Goal: Task Accomplishment & Management: Use online tool/utility

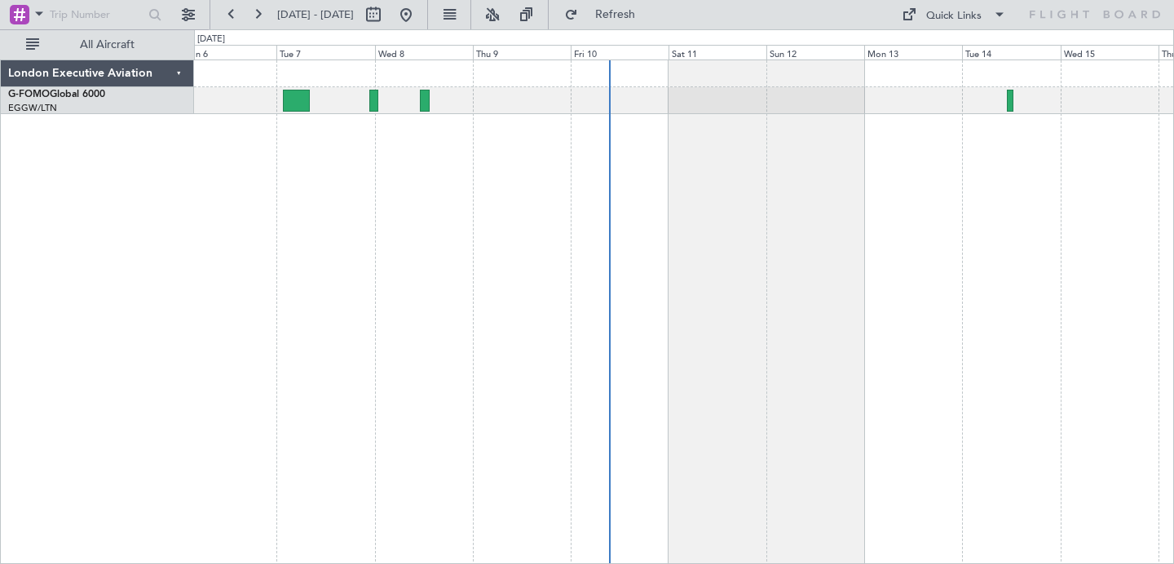
click at [477, 272] on div at bounding box center [684, 312] width 980 height 505
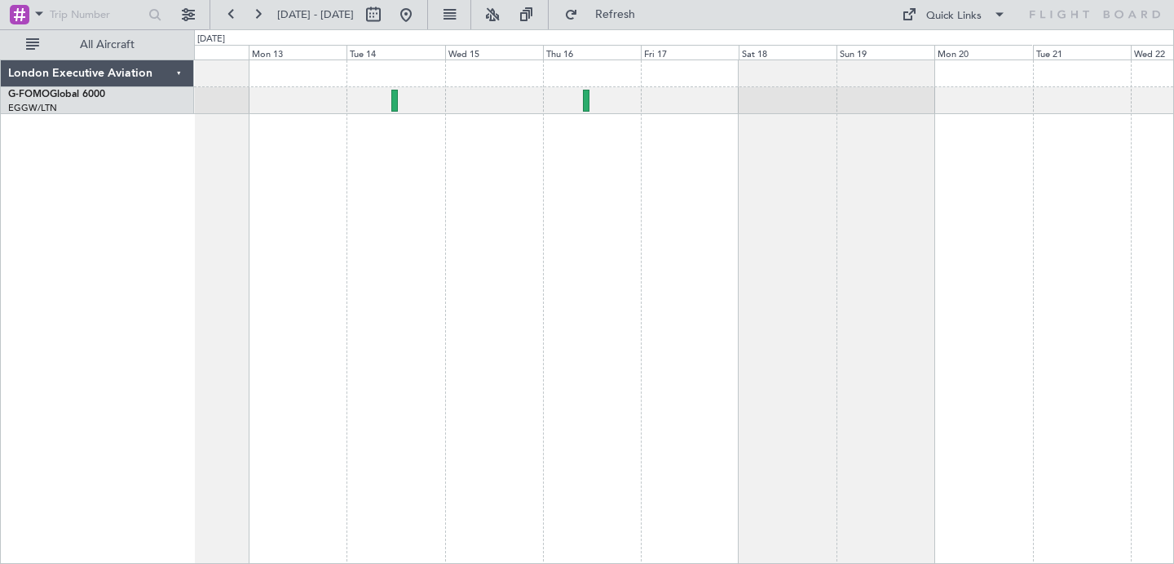
click at [456, 201] on div at bounding box center [684, 312] width 980 height 505
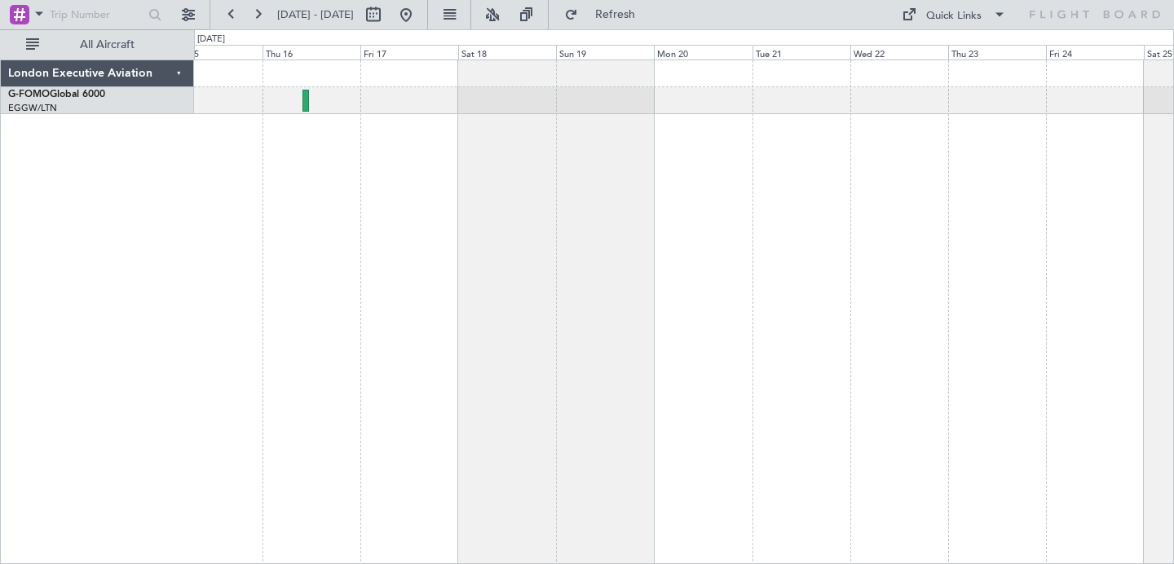
click at [550, 175] on div at bounding box center [684, 312] width 980 height 505
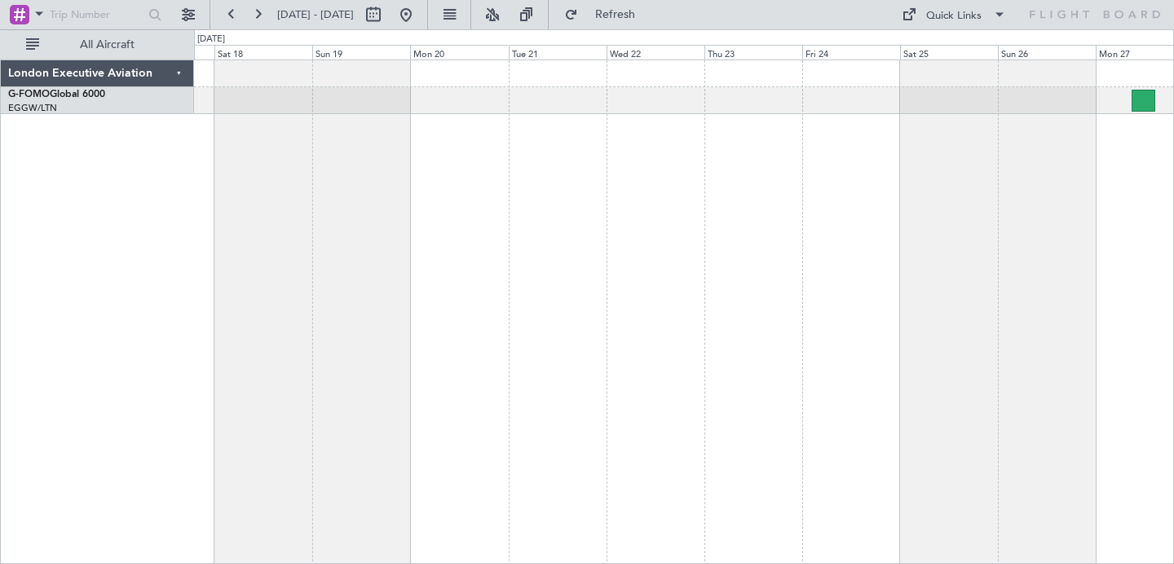
click at [516, 230] on div at bounding box center [684, 312] width 980 height 505
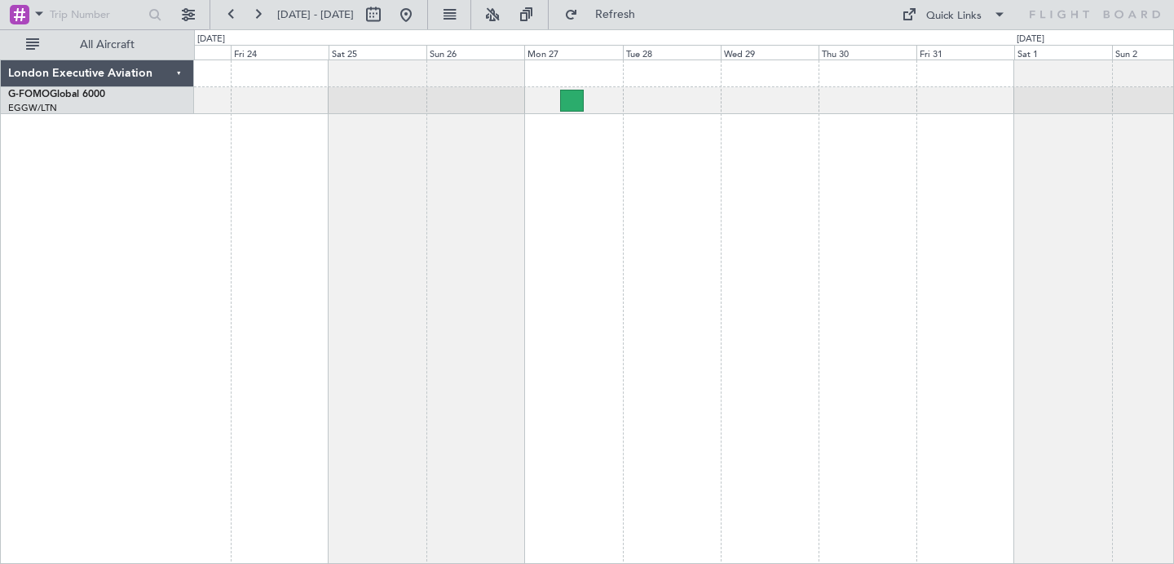
click at [554, 259] on div at bounding box center [684, 312] width 980 height 505
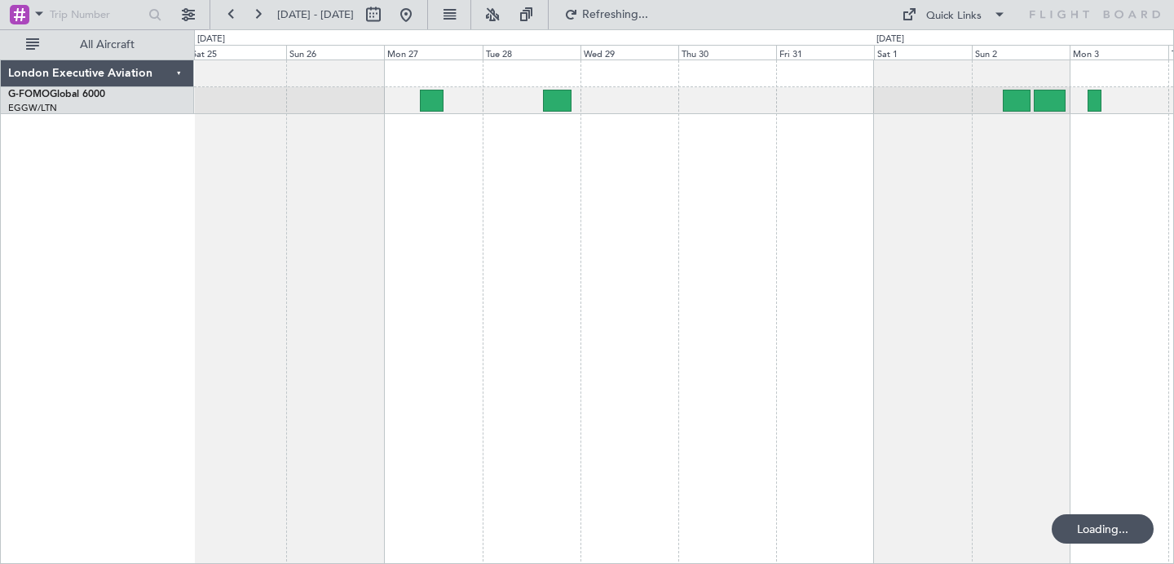
click at [373, 252] on div at bounding box center [684, 312] width 980 height 505
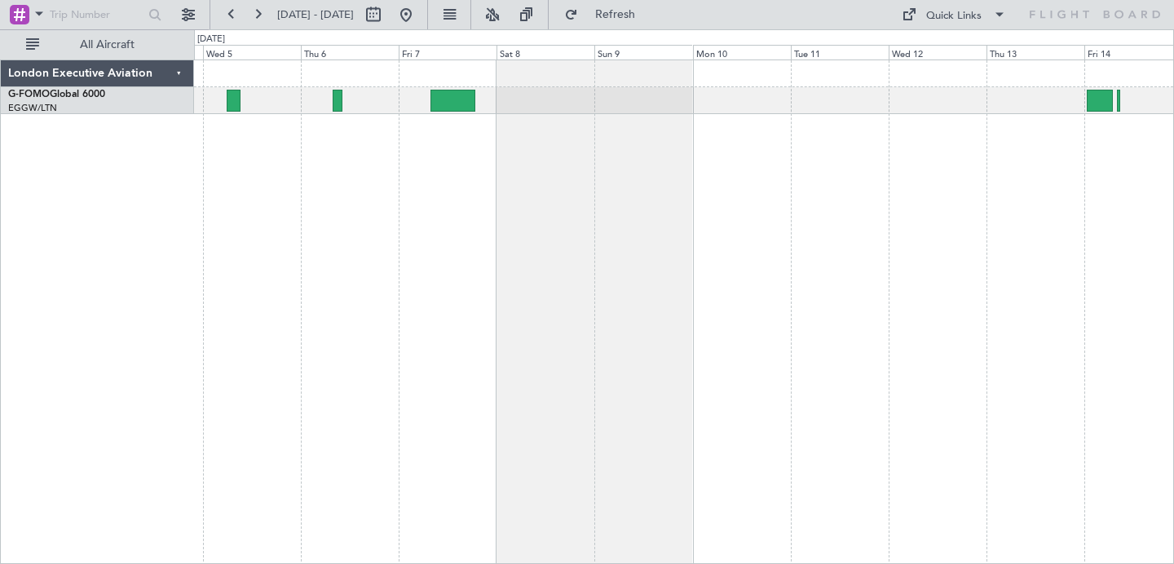
click at [484, 234] on div at bounding box center [684, 312] width 980 height 505
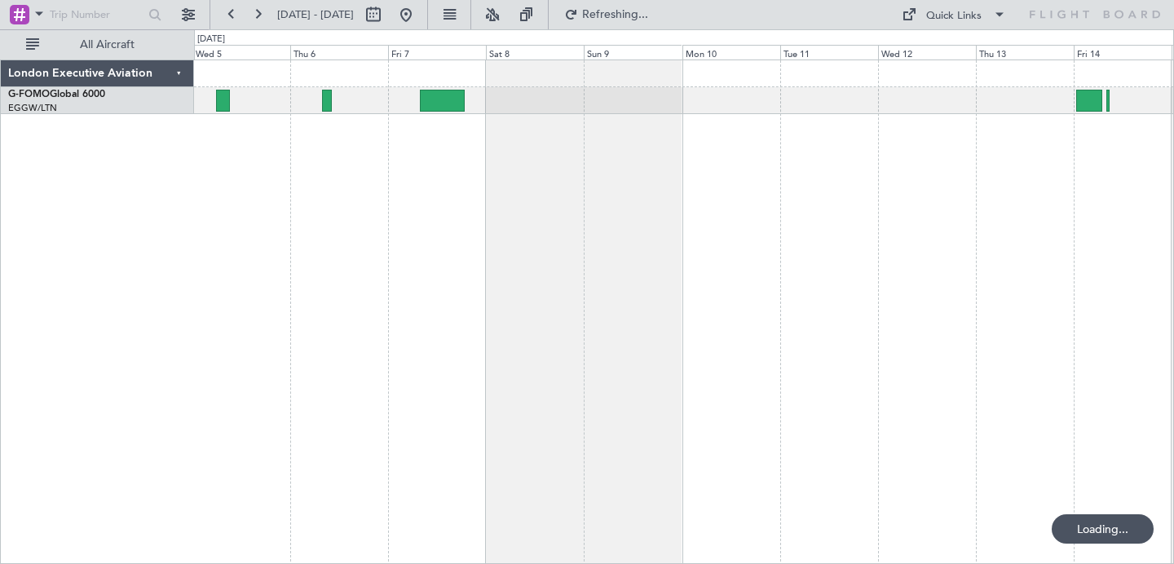
click at [586, 279] on div at bounding box center [684, 312] width 980 height 505
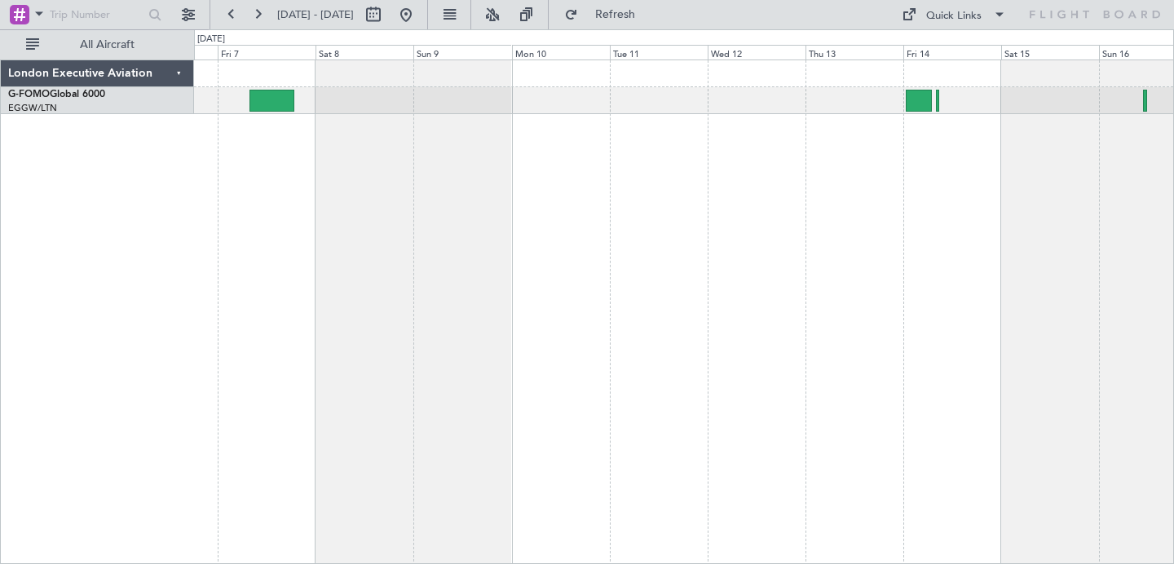
click at [1073, 298] on div at bounding box center [684, 312] width 980 height 505
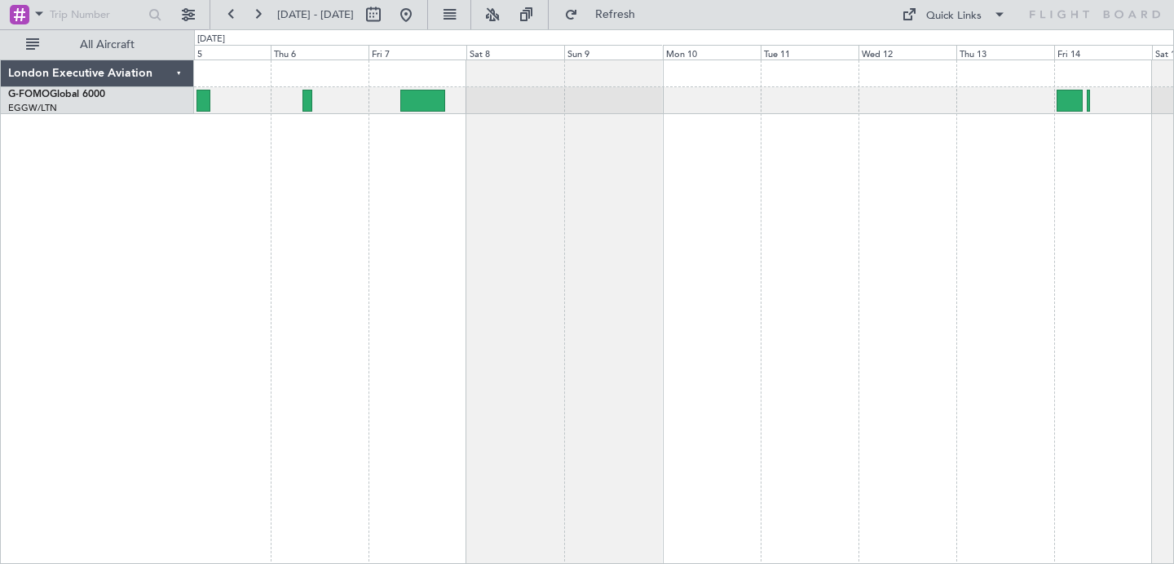
click at [416, 308] on div at bounding box center [684, 312] width 980 height 505
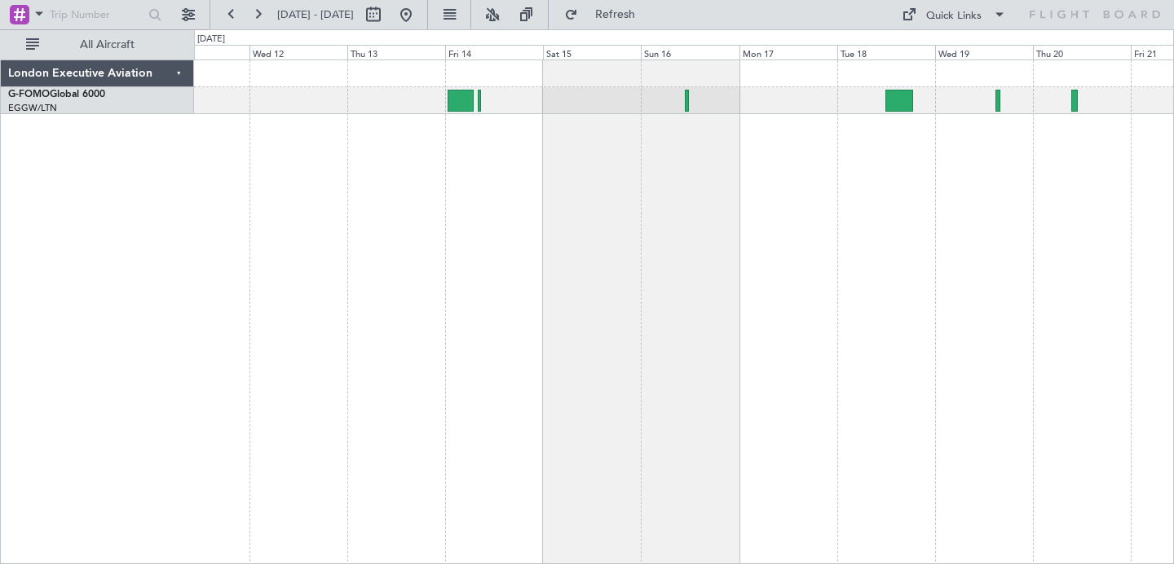
click at [779, 153] on div at bounding box center [684, 312] width 980 height 505
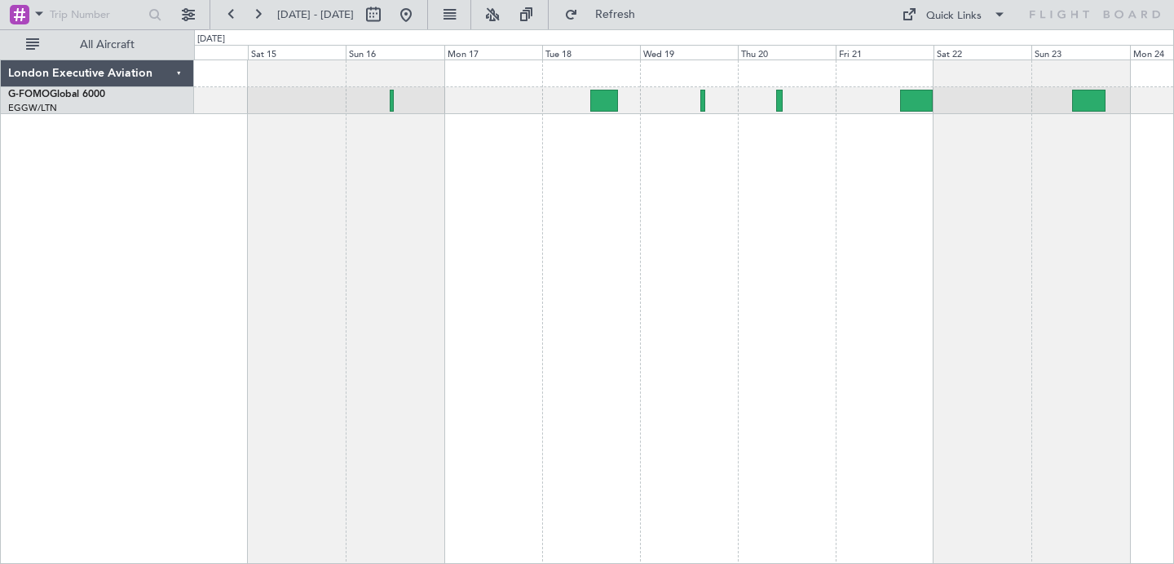
click at [650, 261] on div at bounding box center [684, 312] width 980 height 505
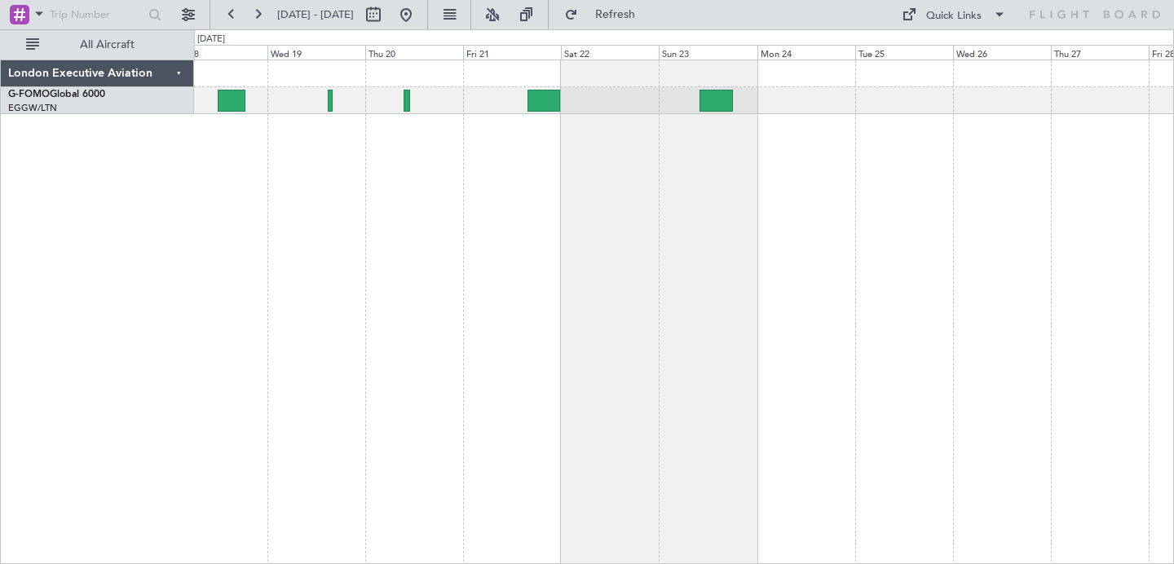
click at [465, 301] on div at bounding box center [684, 312] width 980 height 505
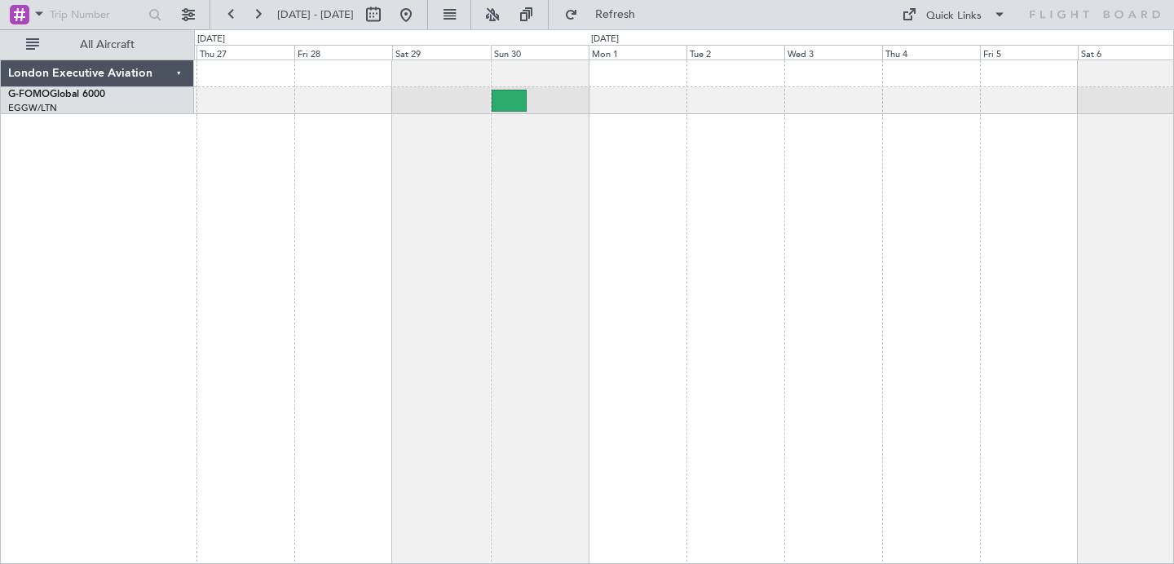
click at [373, 246] on div at bounding box center [684, 312] width 980 height 505
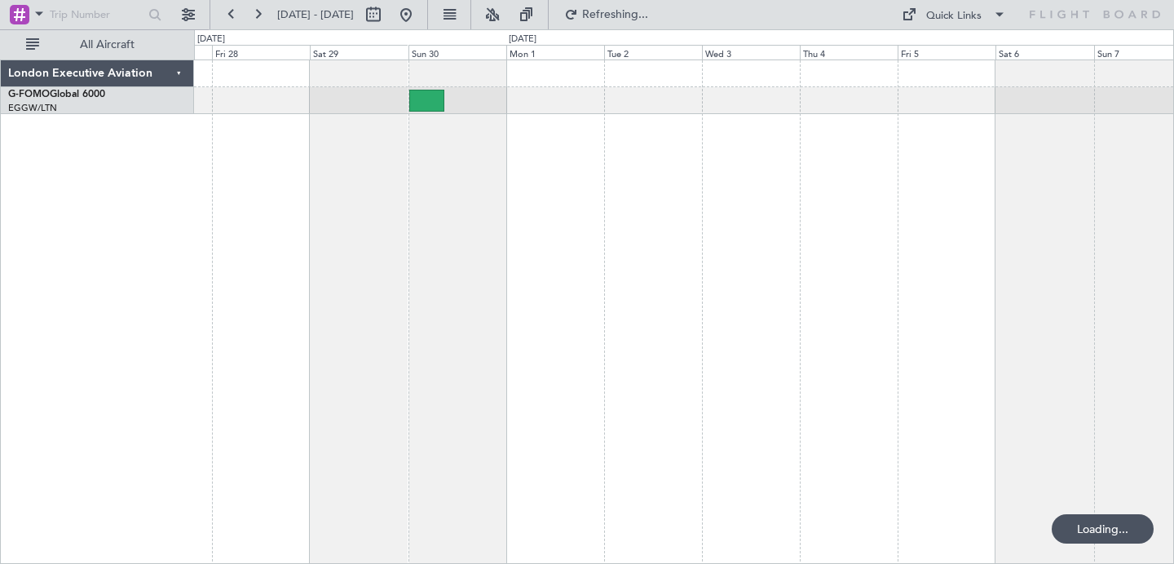
click at [568, 201] on div at bounding box center [684, 312] width 980 height 505
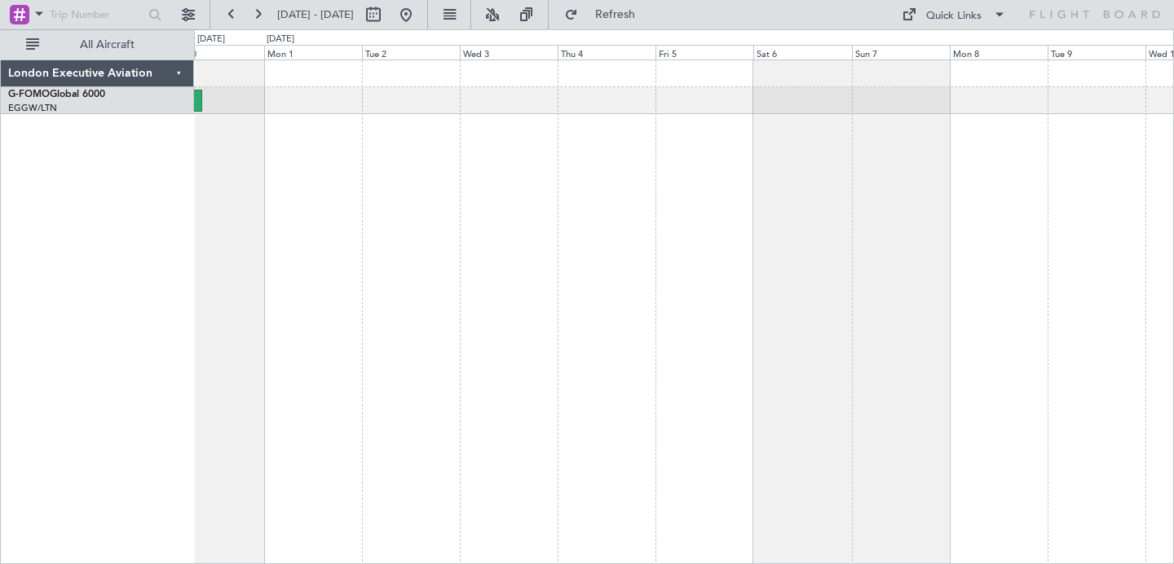
click at [479, 233] on div at bounding box center [684, 312] width 980 height 505
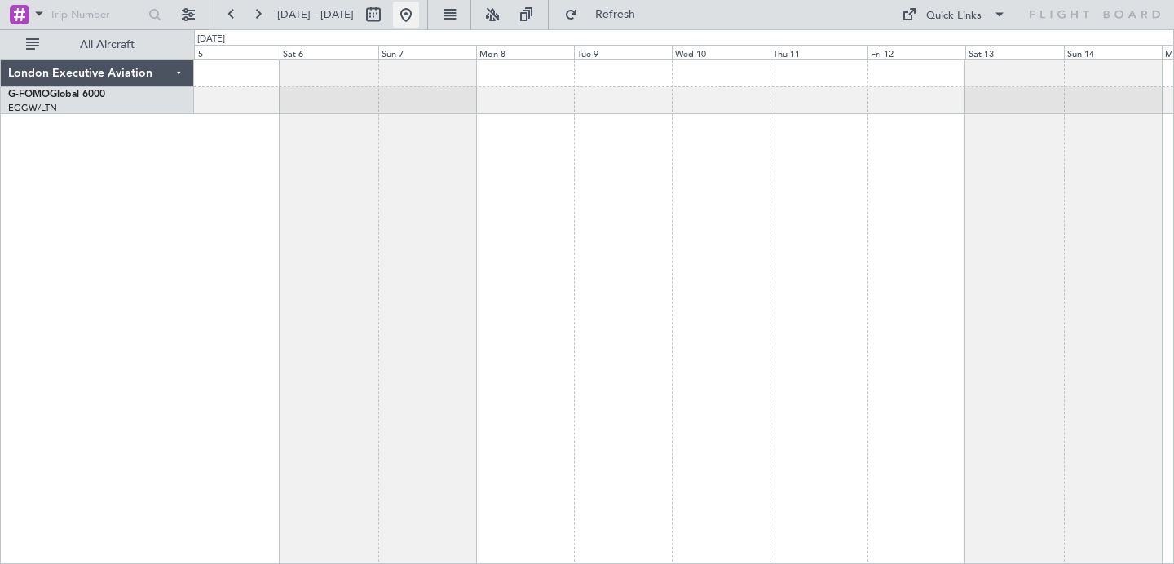
click at [419, 20] on button at bounding box center [406, 15] width 26 height 26
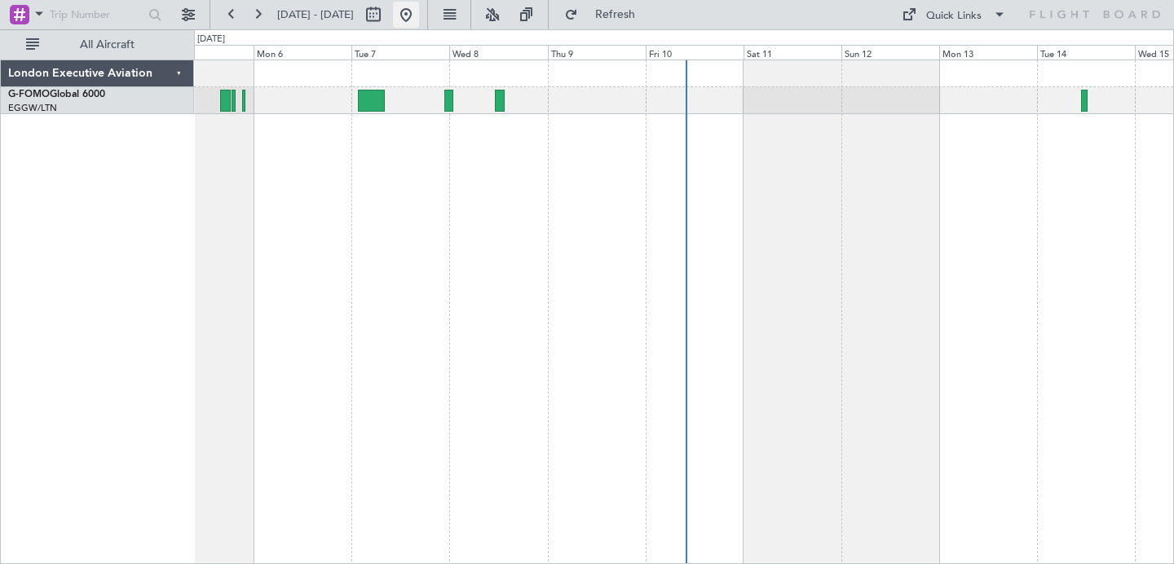
click at [419, 17] on button at bounding box center [406, 15] width 26 height 26
